Goal: Information Seeking & Learning: Learn about a topic

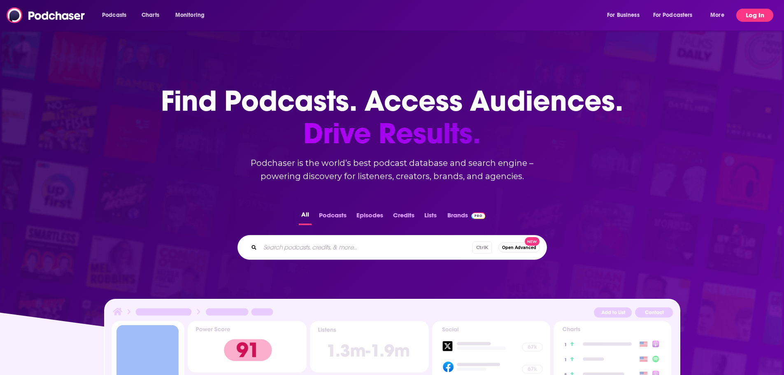
click at [763, 13] on button "Log In" at bounding box center [754, 15] width 37 height 13
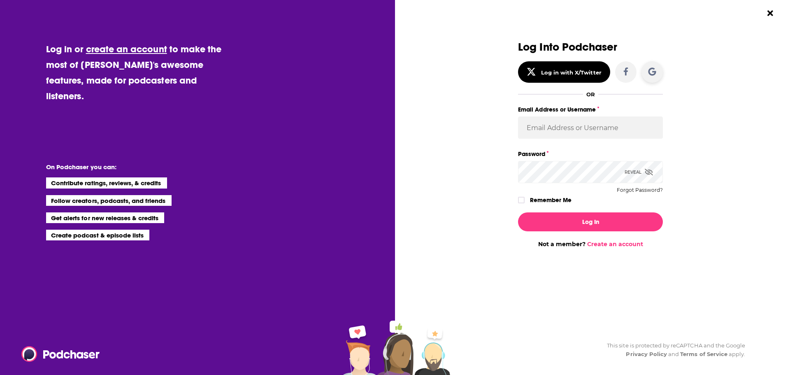
click at [650, 75] on icon "Dialog" at bounding box center [653, 72] width 8 height 8
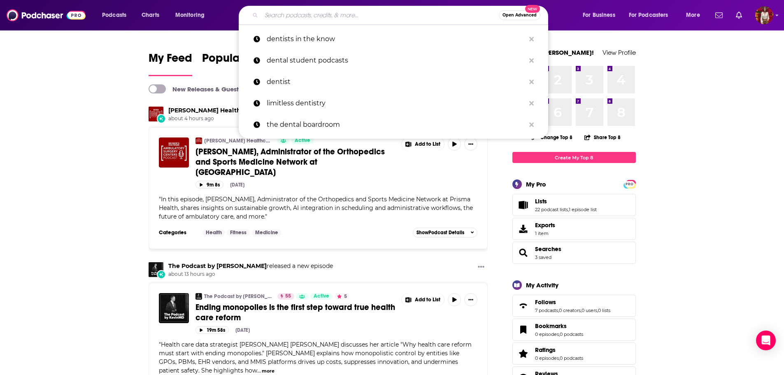
click at [300, 17] on input "Search podcasts, credits, & more..." at bounding box center [380, 15] width 238 height 13
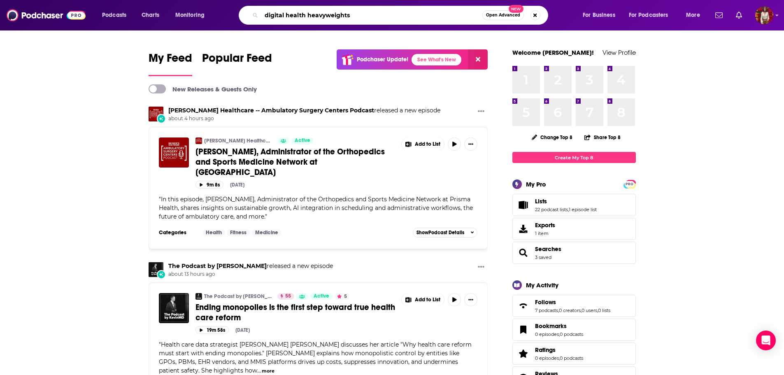
type input "digital health heavyweights"
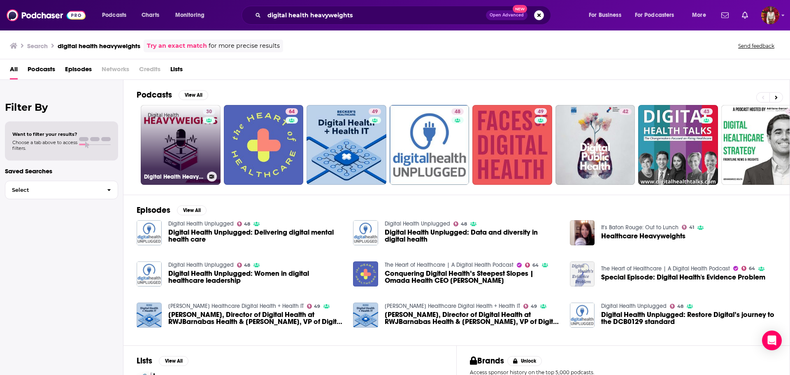
click at [184, 144] on link "30 Digital Health Heavyweights" at bounding box center [181, 145] width 80 height 80
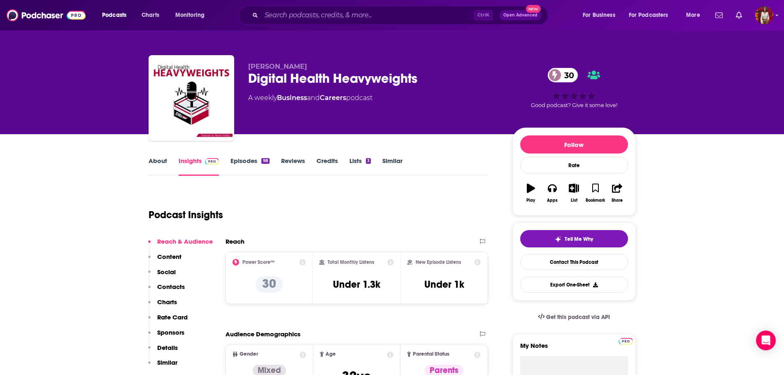
click at [254, 165] on link "Episodes 98" at bounding box center [250, 166] width 39 height 19
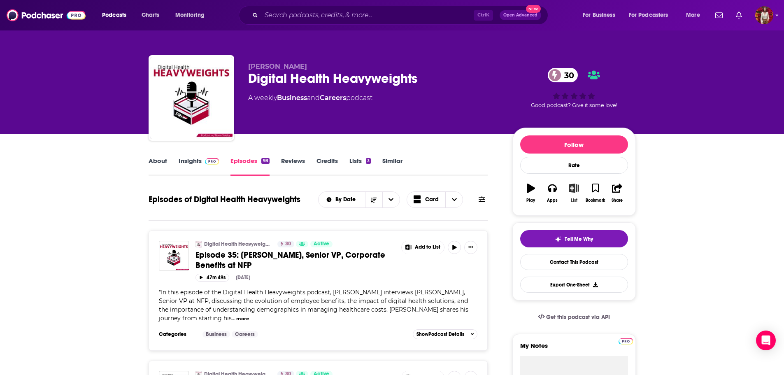
click at [578, 194] on button "List" at bounding box center [573, 193] width 21 height 30
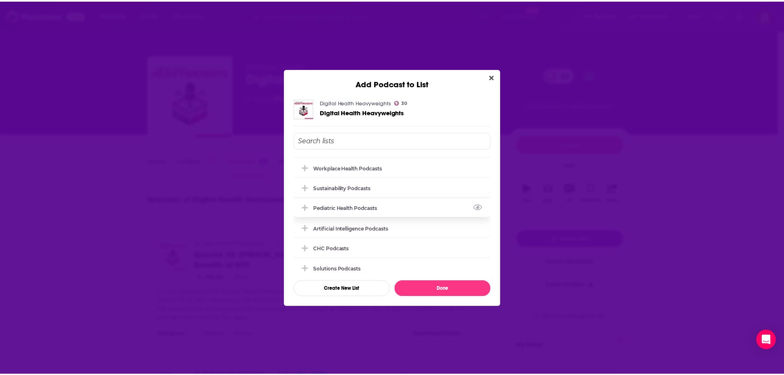
scroll to position [78, 0]
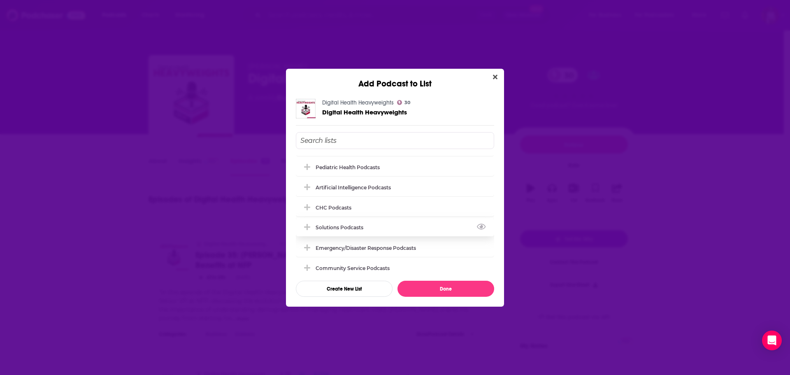
click at [336, 225] on div "Solutions Podcasts" at bounding box center [342, 227] width 53 height 6
click at [412, 288] on button "Done" at bounding box center [446, 289] width 97 height 16
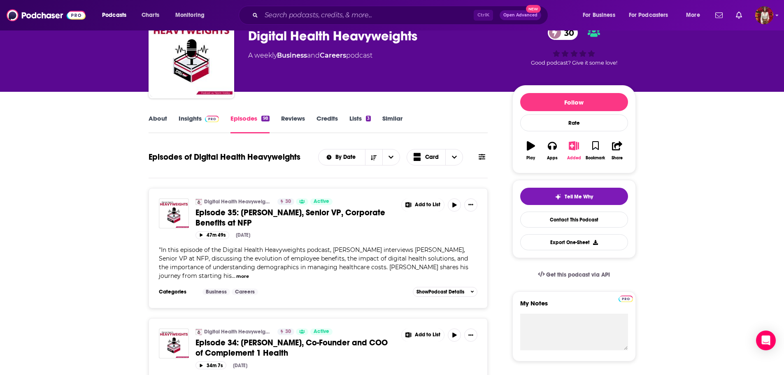
scroll to position [0, 0]
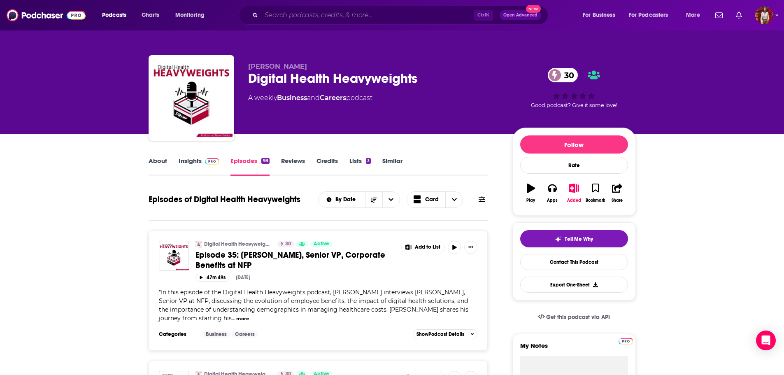
click at [282, 14] on input "Search podcasts, credits, & more..." at bounding box center [367, 15] width 212 height 13
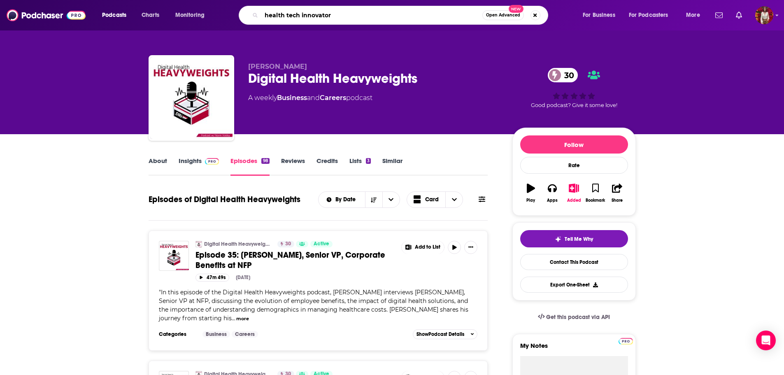
type input "health tech innovators"
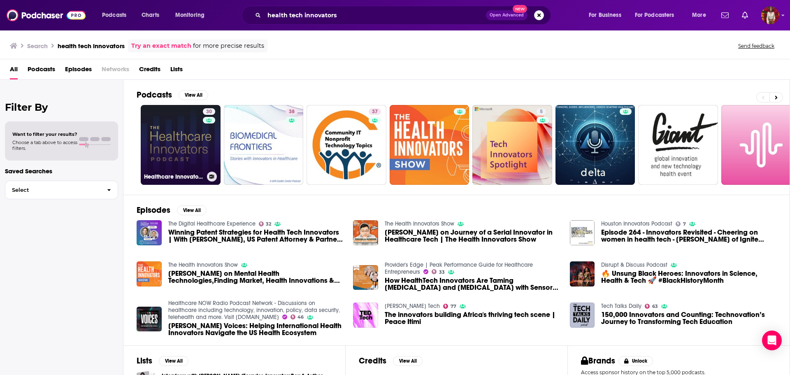
click at [166, 134] on link "30 Healthcare Innovators Podcast" at bounding box center [181, 145] width 80 height 80
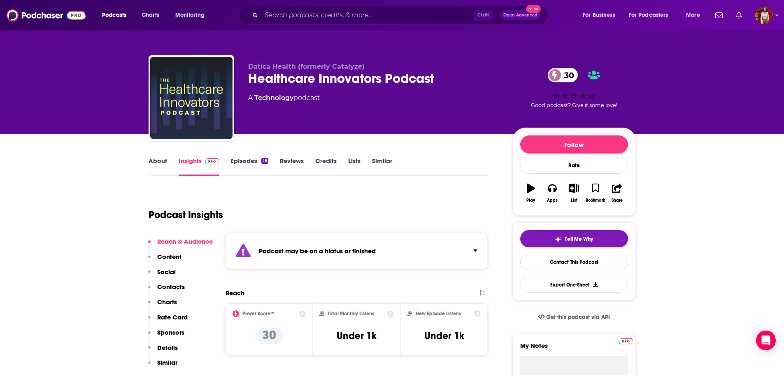
click at [154, 169] on link "About" at bounding box center [158, 166] width 19 height 19
